Goal: Find specific page/section: Find specific page/section

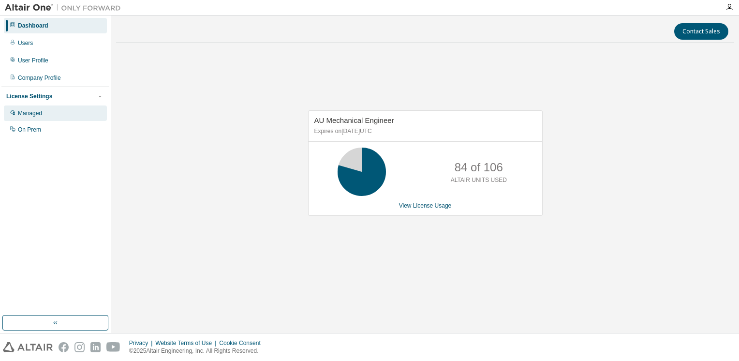
click at [39, 115] on div "Managed" at bounding box center [30, 113] width 24 height 8
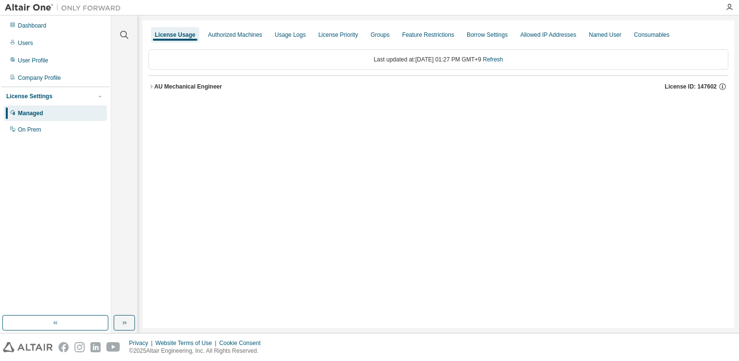
click at [152, 87] on icon "button" at bounding box center [152, 87] width 6 height 6
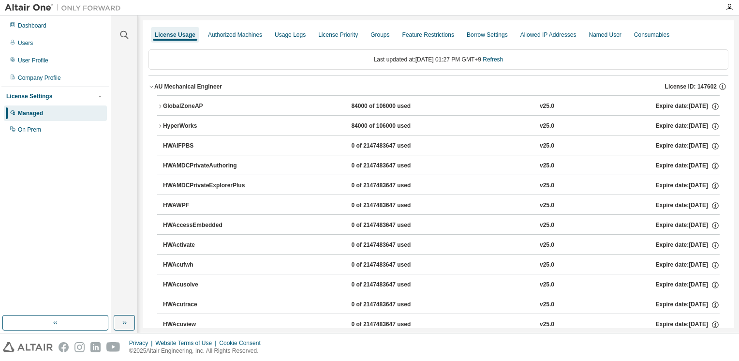
click at [159, 127] on icon "button" at bounding box center [160, 126] width 6 height 6
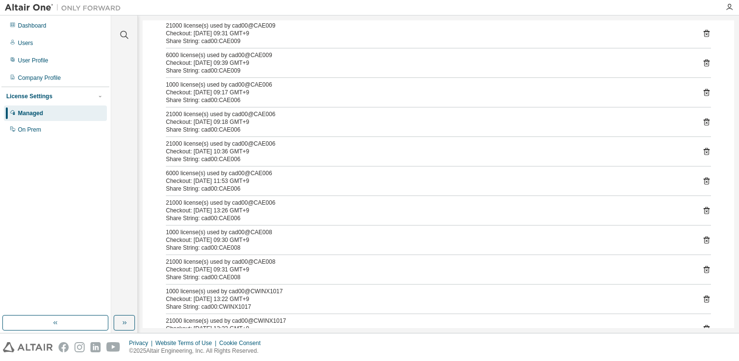
scroll to position [387, 0]
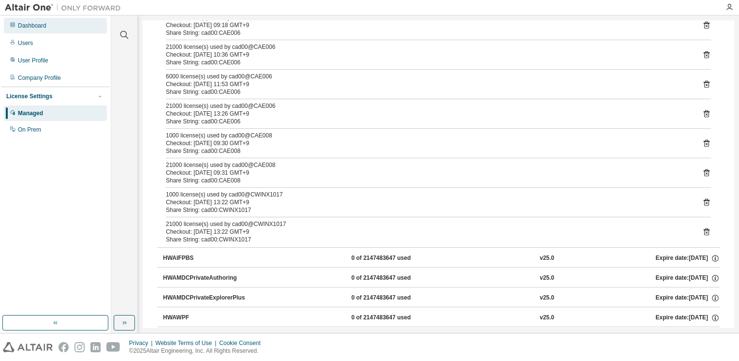
click at [34, 30] on div "Dashboard" at bounding box center [55, 25] width 103 height 15
